Goal: Transaction & Acquisition: Obtain resource

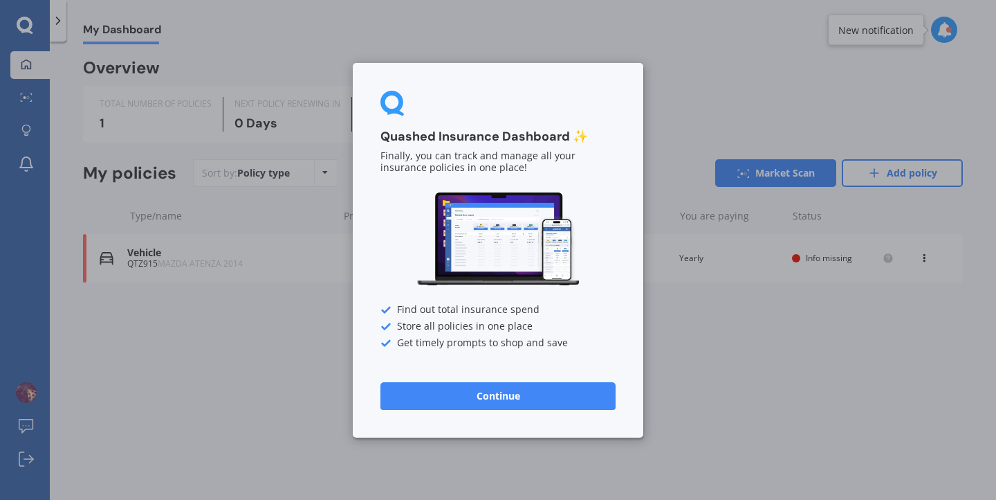
click at [494, 401] on button "Continue" at bounding box center [498, 395] width 235 height 28
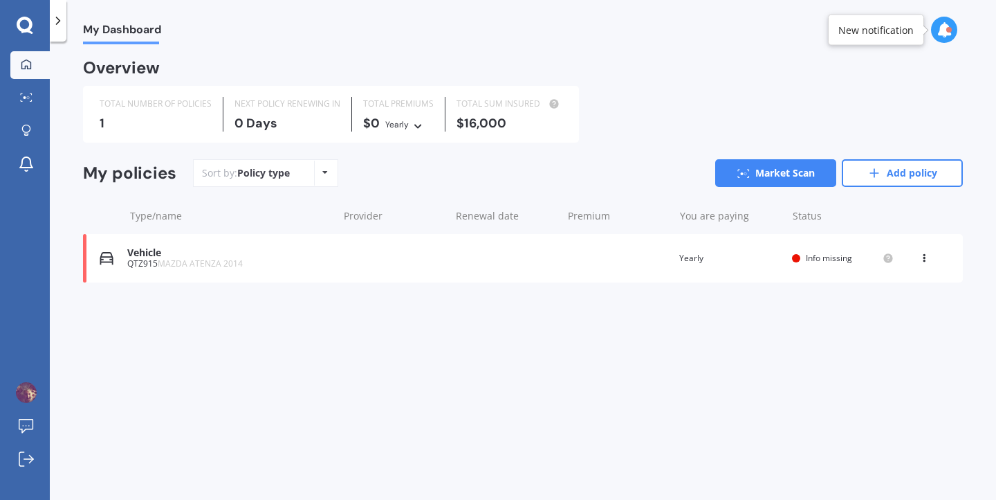
click at [61, 30] on div at bounding box center [58, 21] width 17 height 42
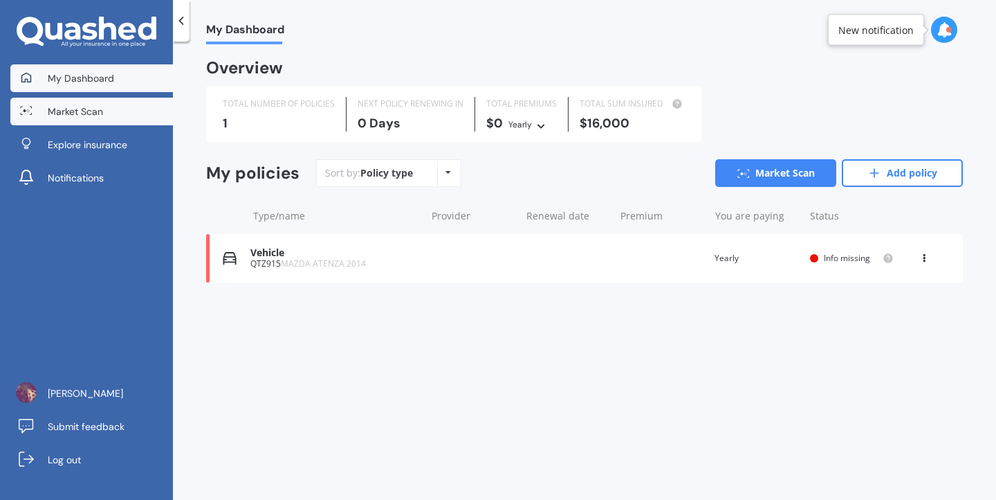
click at [64, 116] on span "Market Scan" at bounding box center [75, 111] width 55 height 14
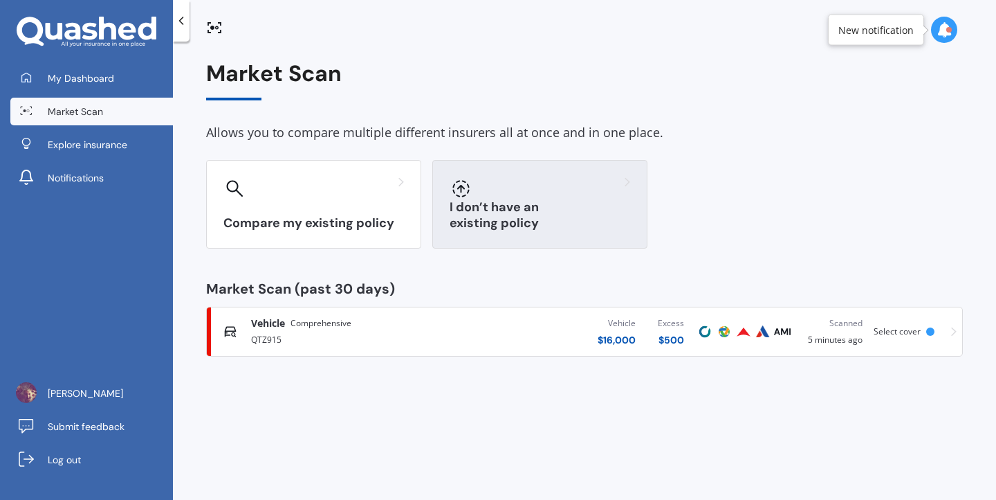
click at [629, 219] on h3 "I don’t have an existing policy" at bounding box center [540, 215] width 181 height 32
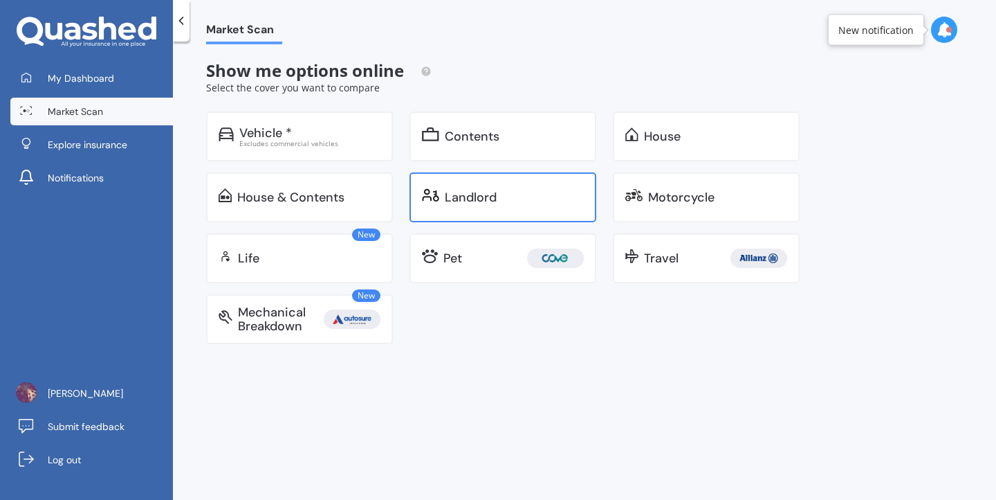
click at [459, 197] on div "Landlord" at bounding box center [471, 197] width 52 height 14
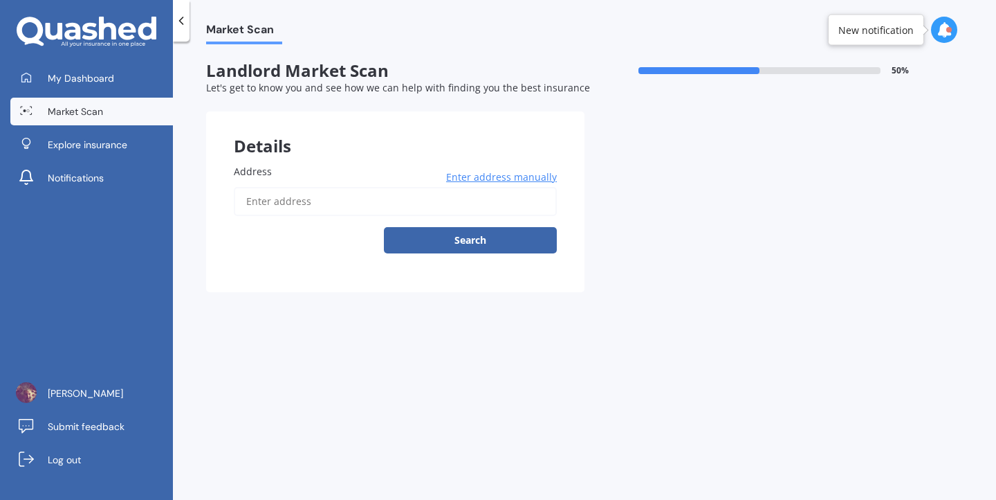
click at [459, 197] on input "Address" at bounding box center [395, 201] width 323 height 29
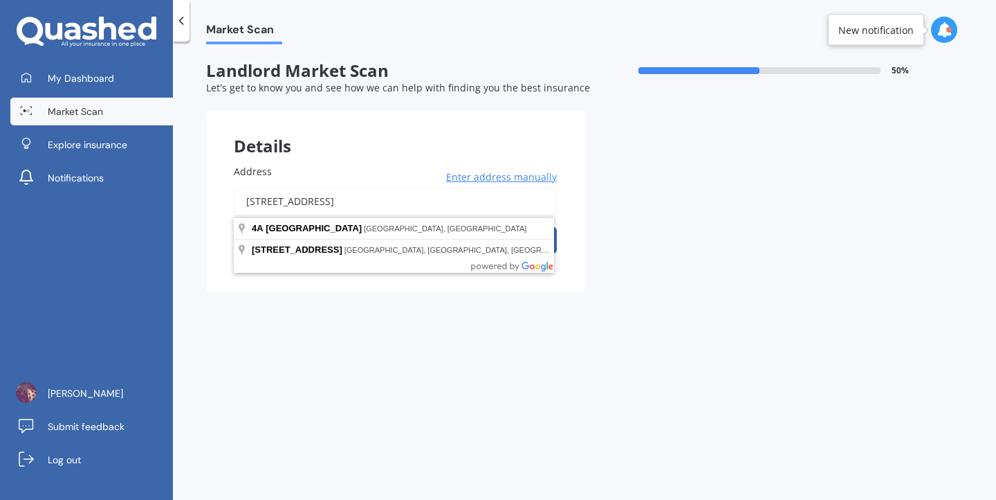
type input "[STREET_ADDRESS]"
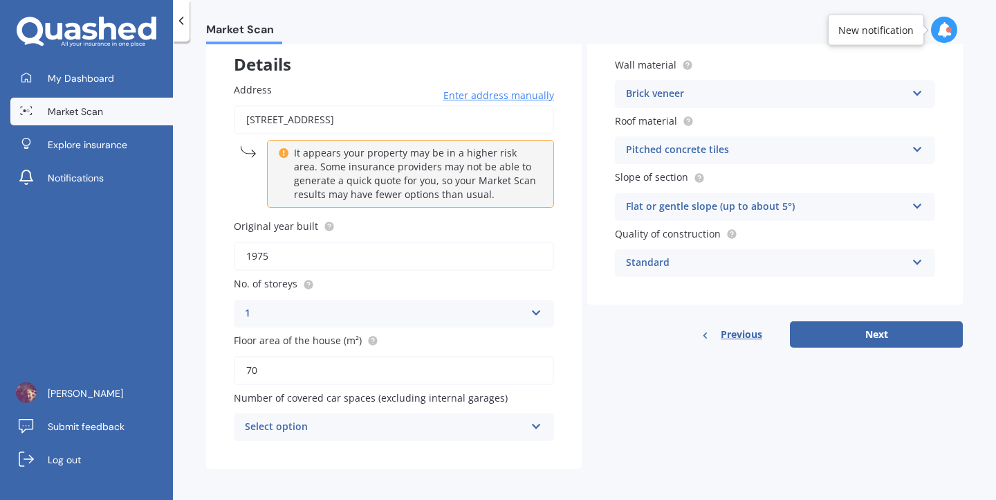
scroll to position [88, 0]
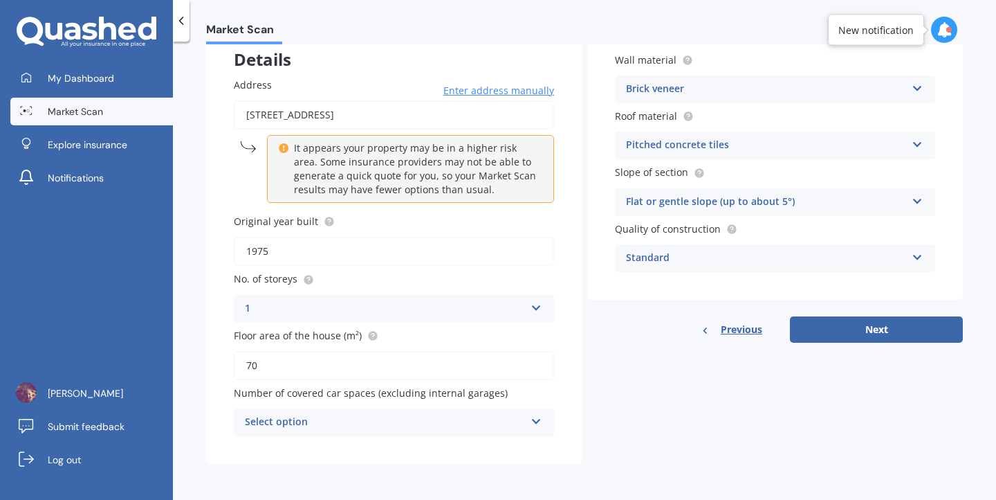
click at [350, 427] on div "Select option" at bounding box center [385, 422] width 280 height 17
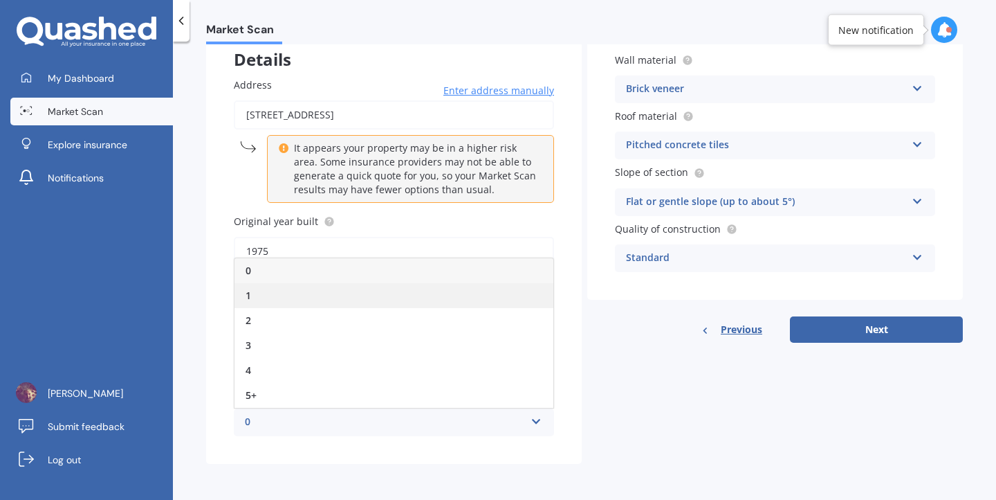
click at [359, 297] on div "1" at bounding box center [394, 295] width 319 height 25
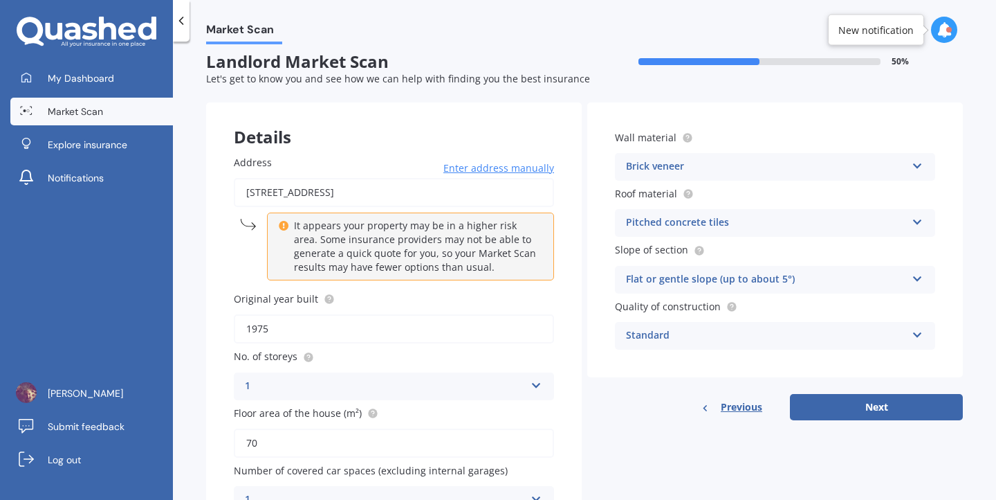
scroll to position [7, 0]
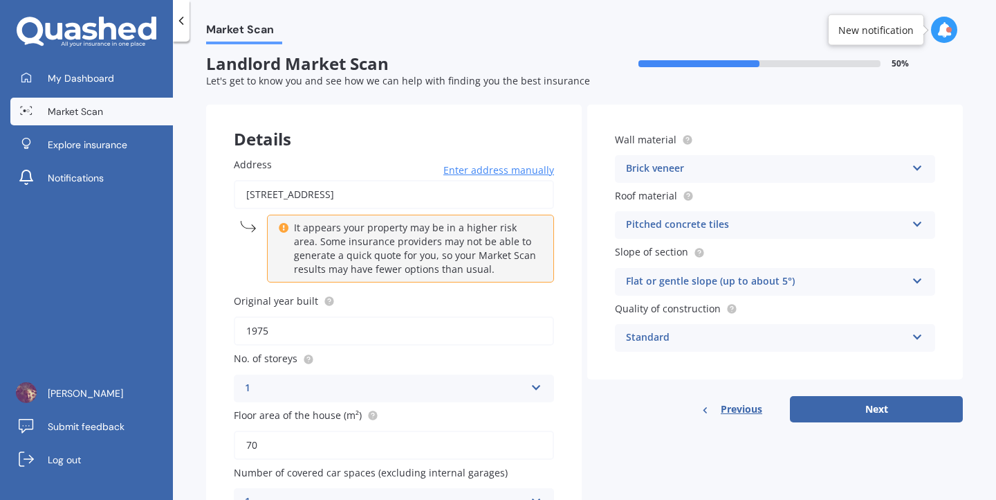
click at [697, 217] on div "Pitched concrete tiles" at bounding box center [766, 225] width 280 height 17
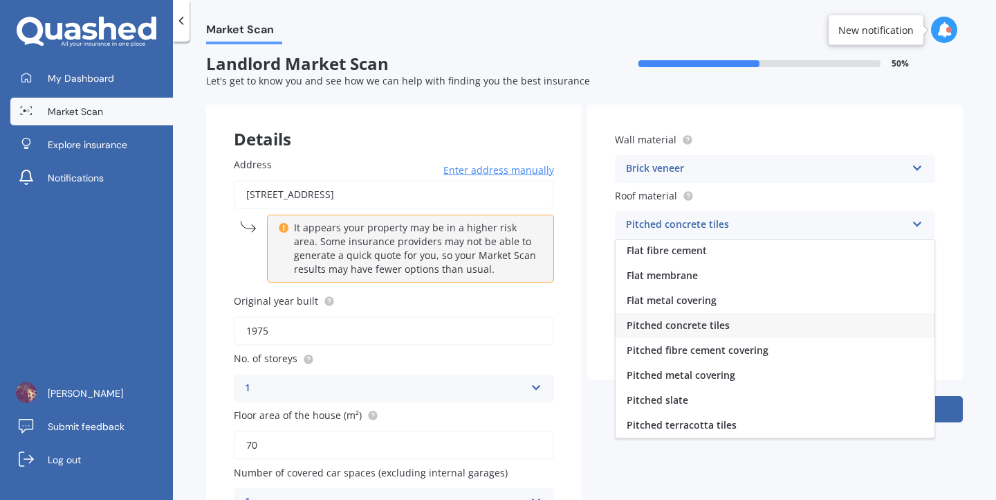
scroll to position [0, 0]
click at [683, 325] on span "Pitched concrete tiles" at bounding box center [678, 326] width 103 height 13
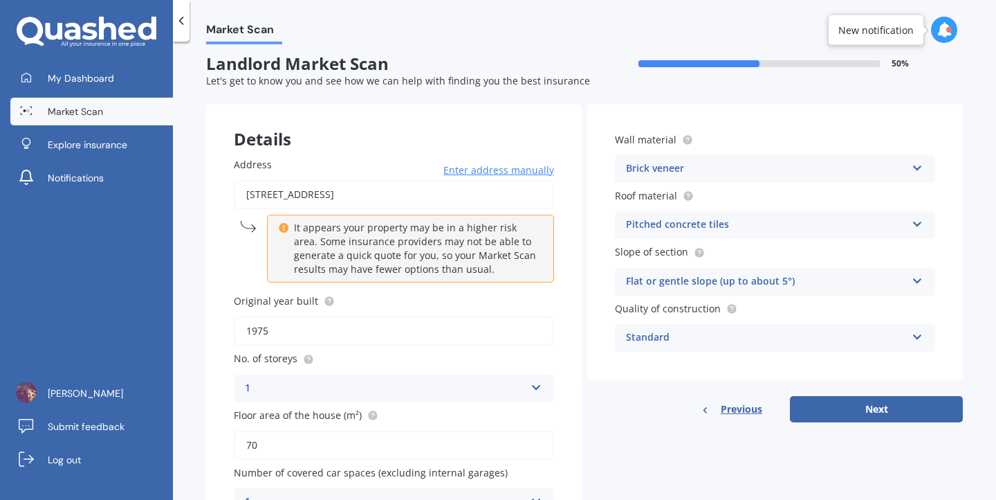
click at [682, 340] on div "Standard" at bounding box center [766, 337] width 280 height 17
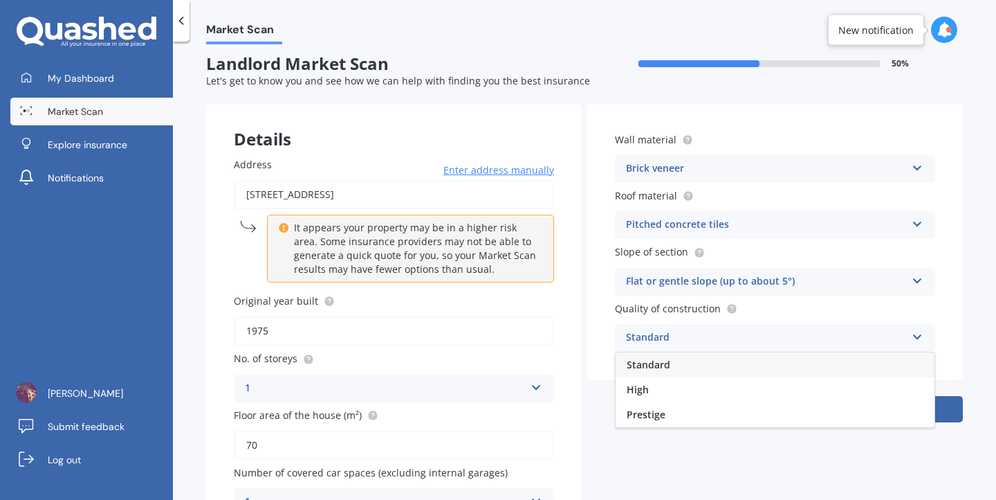
click at [686, 363] on div "Standard" at bounding box center [775, 364] width 319 height 25
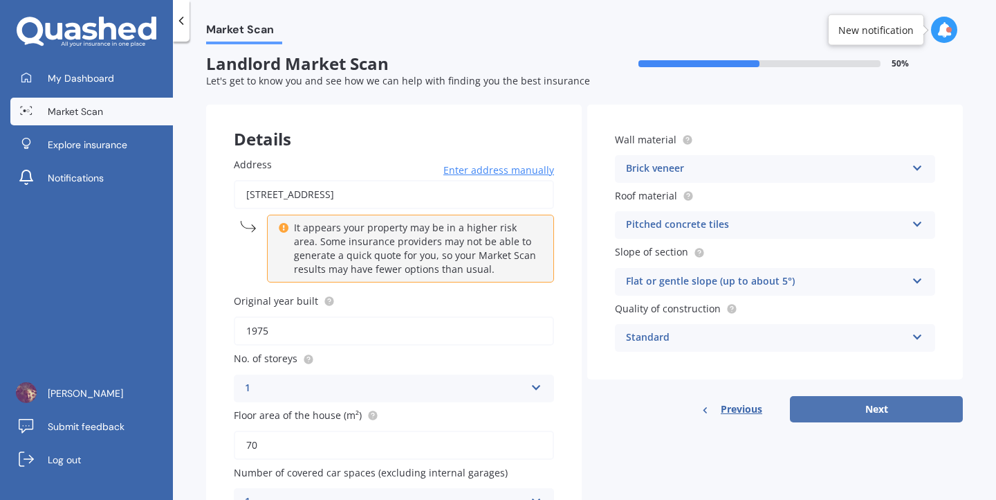
click at [873, 420] on button "Next" at bounding box center [876, 409] width 173 height 26
select select "07"
select select "06"
select select "1998"
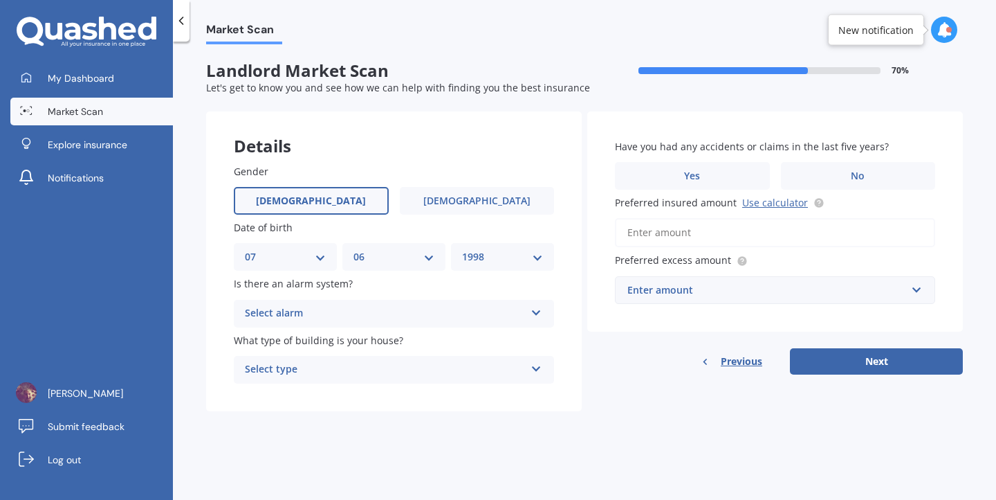
click at [453, 304] on div "Select alarm Yes, monitored Yes, not monitored No" at bounding box center [394, 314] width 320 height 28
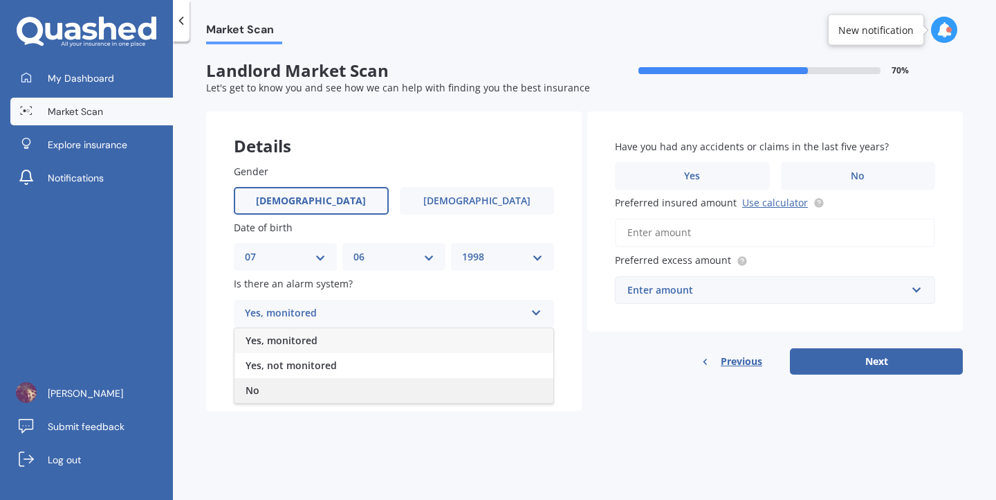
click at [447, 392] on div "No" at bounding box center [394, 390] width 319 height 25
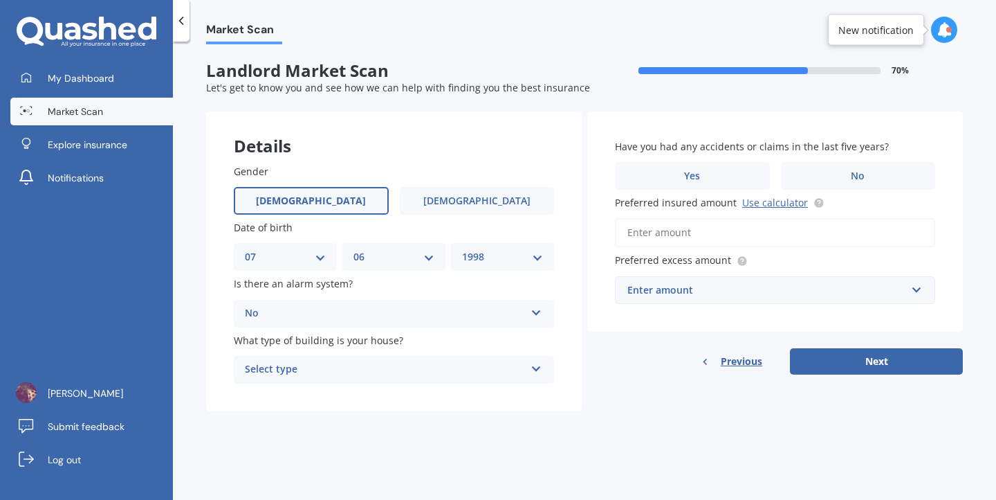
click at [478, 345] on label "What type of building is your house?" at bounding box center [391, 340] width 315 height 15
click at [478, 358] on div "Select type Freestanding Multi-unit (in a block of 6 or less) Multi-unit (in a …" at bounding box center [394, 370] width 320 height 28
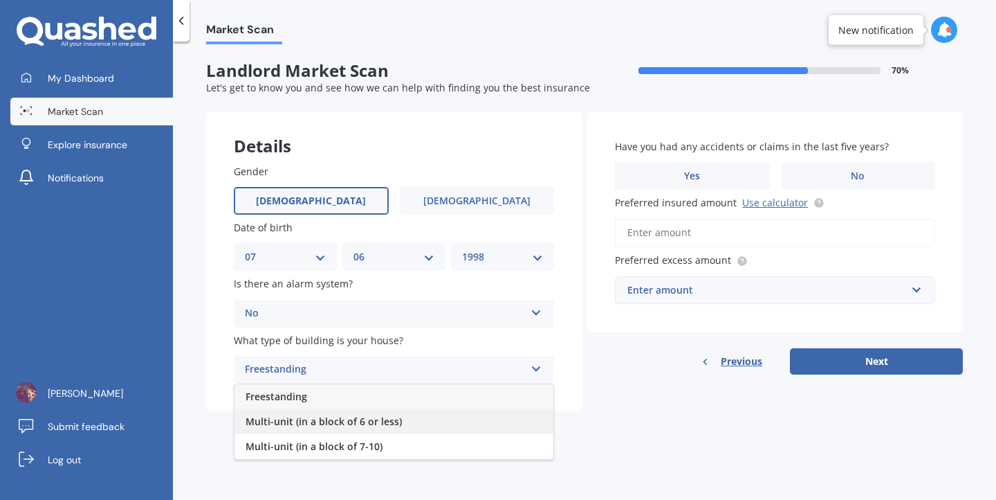
click at [456, 417] on div "Multi-unit (in a block of 6 or less)" at bounding box center [394, 421] width 319 height 25
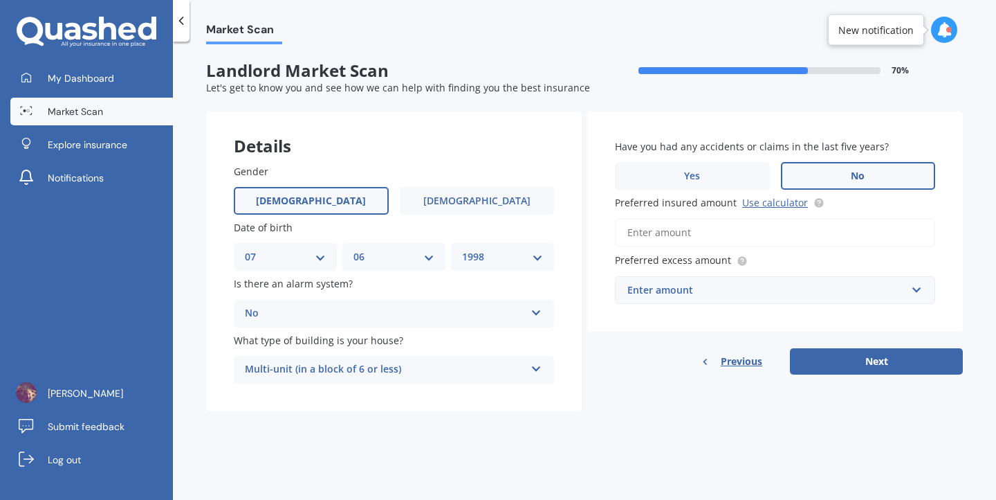
click at [868, 180] on label "No" at bounding box center [858, 176] width 155 height 28
click at [0, 0] on input "No" at bounding box center [0, 0] width 0 height 0
click at [738, 237] on input "Preferred insured amount Use calculator" at bounding box center [775, 232] width 320 height 29
click at [764, 201] on link "Use calculator" at bounding box center [776, 202] width 66 height 13
click at [706, 228] on input "Preferred insured amount Use calculator" at bounding box center [775, 232] width 320 height 29
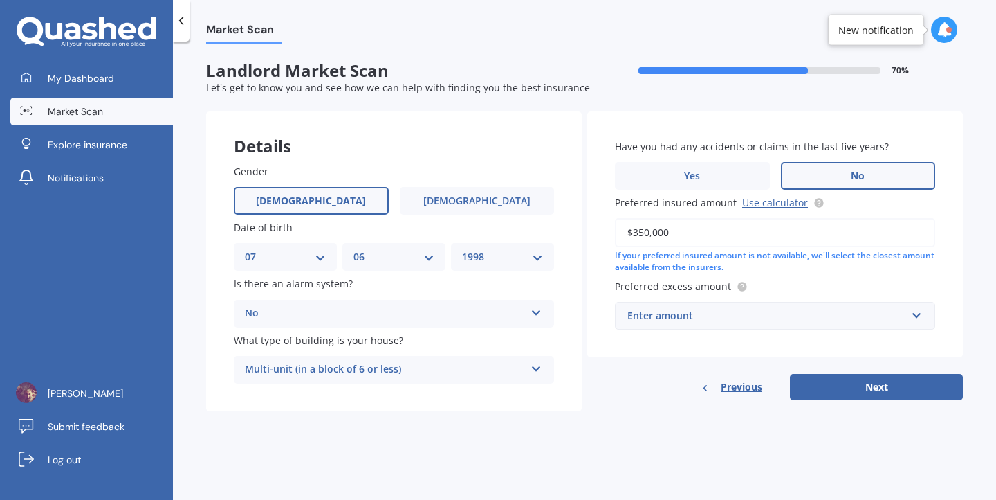
type input "$350,000"
click at [704, 322] on div "Enter amount" at bounding box center [767, 315] width 279 height 15
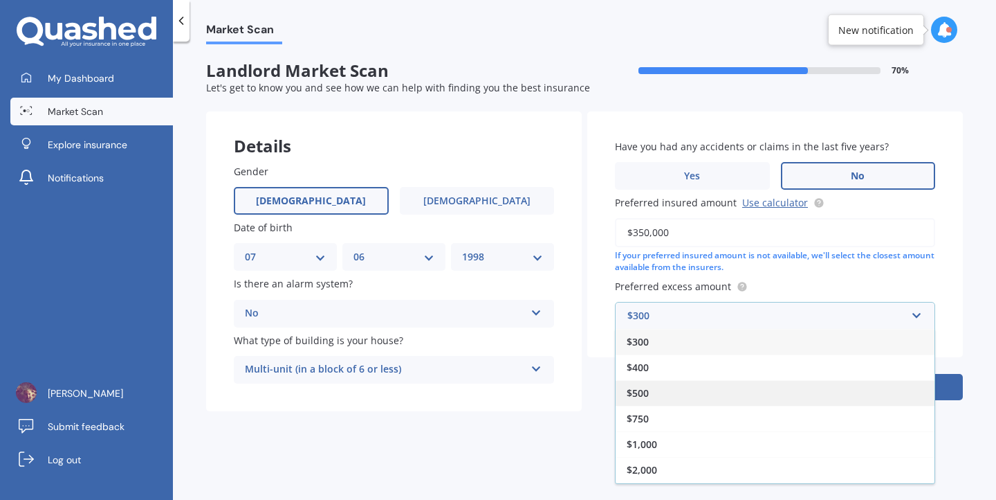
click at [657, 396] on div "$500" at bounding box center [775, 393] width 319 height 26
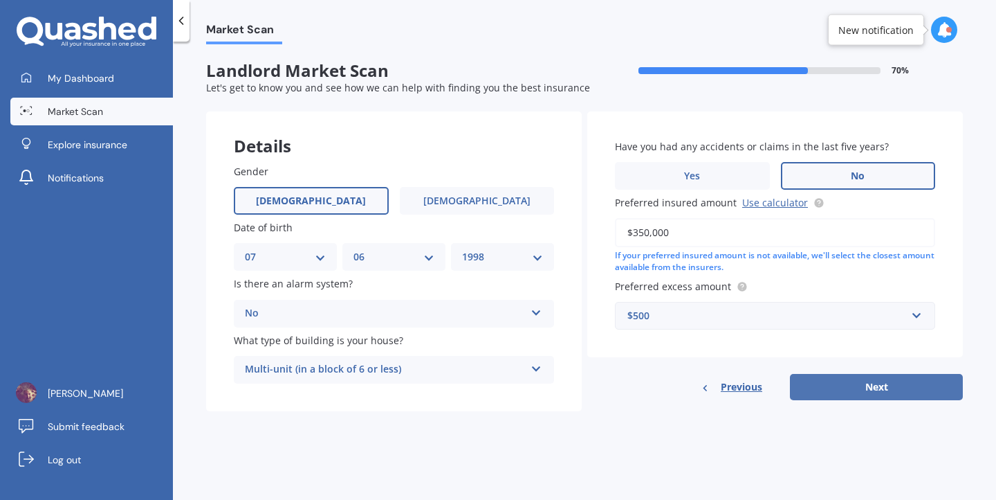
click at [895, 384] on button "Next" at bounding box center [876, 387] width 173 height 26
select select "07"
select select "06"
select select "1998"
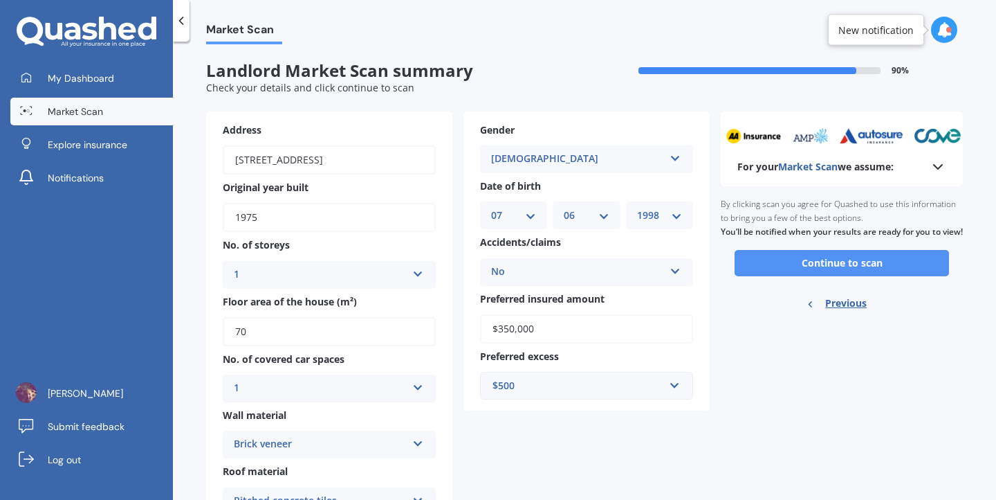
click at [868, 276] on button "Continue to scan" at bounding box center [842, 263] width 215 height 26
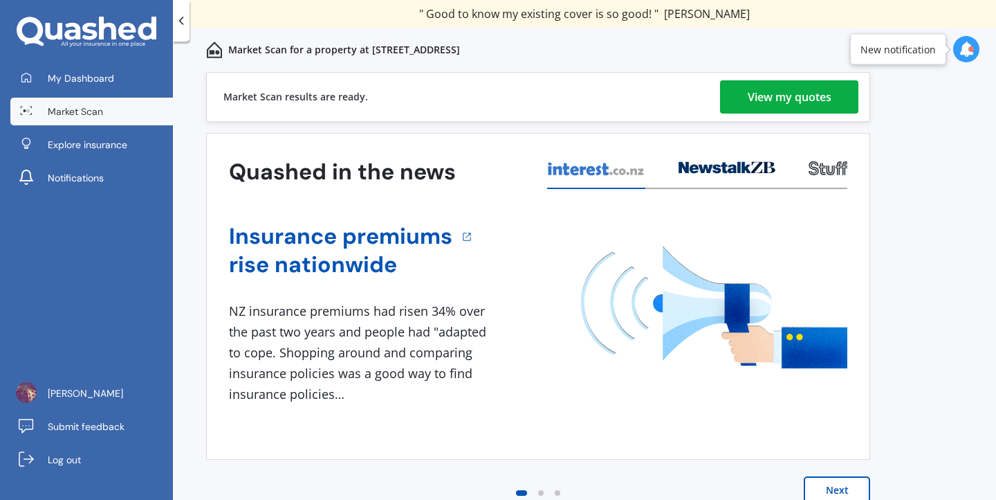
click at [751, 95] on div "View my quotes" at bounding box center [790, 96] width 84 height 33
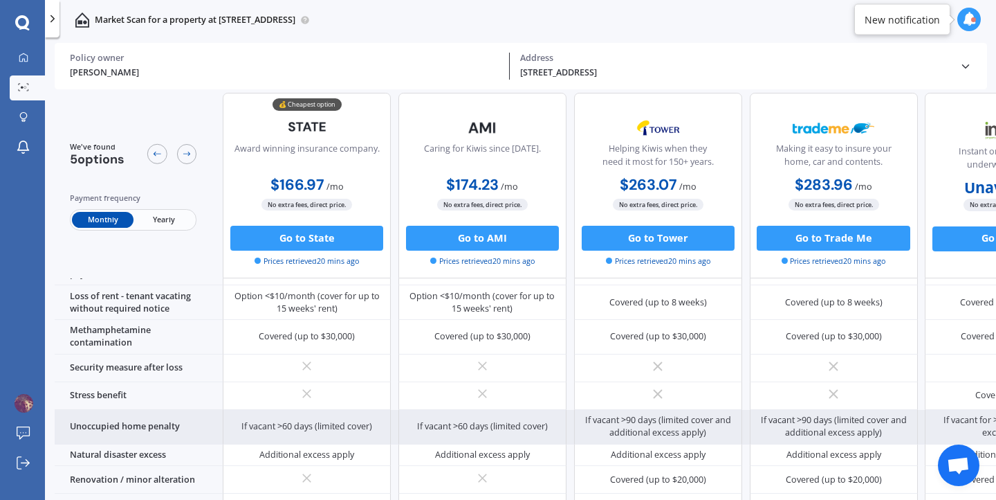
scroll to position [632, 0]
